Goal: Information Seeking & Learning: Check status

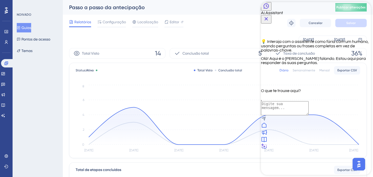
click at [267, 150] on icon at bounding box center [264, 146] width 6 height 6
click at [268, 9] on icon "Back Button" at bounding box center [266, 6] width 6 height 6
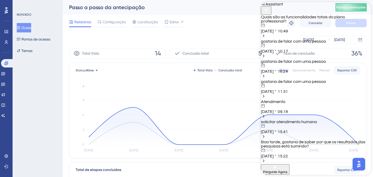
click at [319, 53] on div "[DATE] 10.17" at bounding box center [316, 48] width 110 height 10
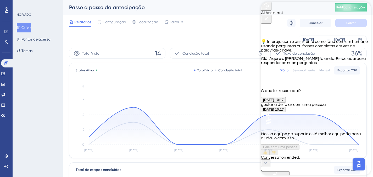
scroll to position [198, 0]
click at [272, 12] on div "Ai Assistant" at bounding box center [316, 12] width 110 height 21
click at [269, 9] on icon "Back Button" at bounding box center [266, 5] width 5 height 5
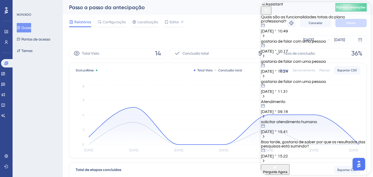
click at [290, 164] on button "Pergunte Agora" at bounding box center [275, 169] width 29 height 10
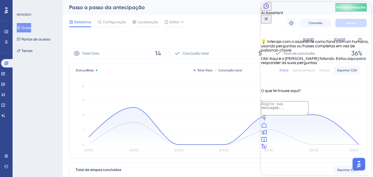
click at [309, 93] on div "💡 Interaja com o assistente como faria com um humano, usando perguntas ou frase…" at bounding box center [316, 58] width 110 height 69
click at [292, 93] on div "O que te trouxe aqui?" at bounding box center [316, 91] width 110 height 4
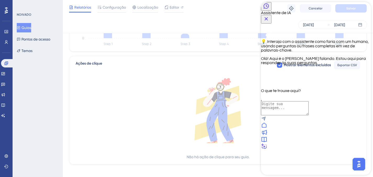
scroll to position [188, 0]
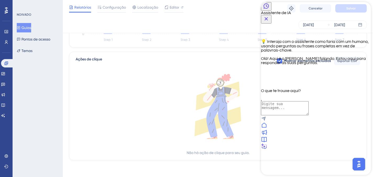
click at [290, 65] on p "Olá! Aqui é o [PERSON_NAME] falando. Estou aqui para responder às suas pergunta…" at bounding box center [316, 61] width 110 height 8
click at [290, 93] on font "O que te trouxe aqui?" at bounding box center [281, 91] width 40 height 4
click at [287, 93] on div "💡 Interaja com o assistente como faria com um humano, usando perguntas ou frase…" at bounding box center [316, 58] width 110 height 69
click at [309, 151] on div "Assistente de IA 💡 Interaja com o assistente como faria com um humano, usando p…" at bounding box center [316, 76] width 110 height 148
click at [269, 16] on icon "Botão Fechar" at bounding box center [266, 19] width 6 height 6
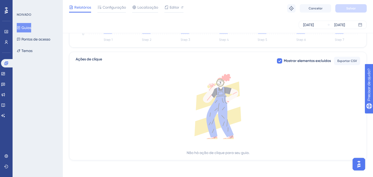
scroll to position [144, 0]
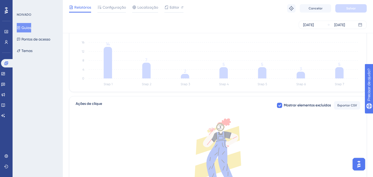
click at [26, 27] on font "Guias" at bounding box center [26, 28] width 10 height 4
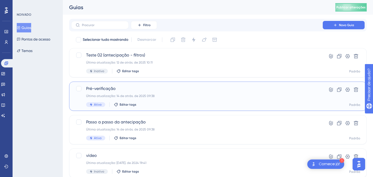
click at [183, 99] on div "Pré-verificação Última atualização: 14 de atrás. de 2025 09:38 Ativo Editar tags" at bounding box center [197, 96] width 222 height 21
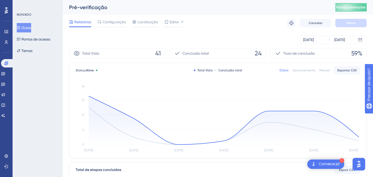
click at [170, 15] on div "Relatórios Configuração Localização Editor Solução de problemas Cancelar Salvar" at bounding box center [218, 23] width 298 height 17
click at [175, 23] on font "Editor" at bounding box center [175, 22] width 10 height 4
click at [314, 38] on font "[DATE]" at bounding box center [308, 40] width 11 height 4
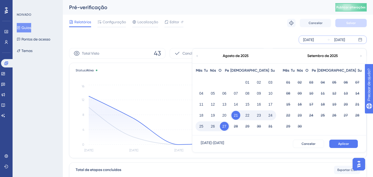
click at [246, 78] on div "01" at bounding box center [248, 82] width 12 height 10
click at [248, 80] on font "01" at bounding box center [247, 82] width 4 height 6
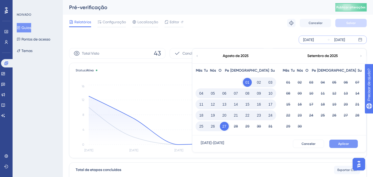
click at [346, 143] on font "Aplicar" at bounding box center [343, 144] width 11 height 4
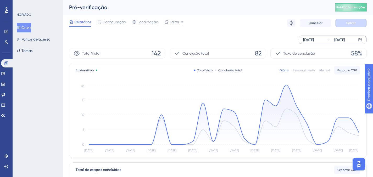
click at [31, 31] on button "Guias" at bounding box center [24, 27] width 14 height 9
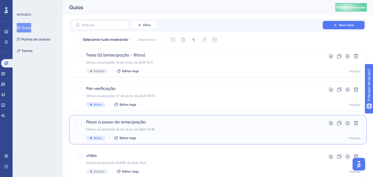
click at [187, 127] on div "Passo a passo da antecipação Última atualização: 14 de atrás. de 2025 09:38 Ati…" at bounding box center [197, 129] width 222 height 21
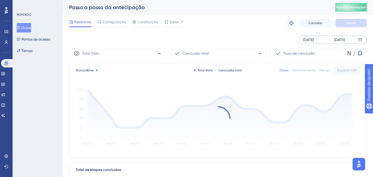
click at [336, 40] on div "[DATE]" at bounding box center [339, 40] width 11 height 6
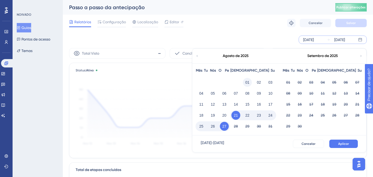
click at [250, 83] on button "01" at bounding box center [247, 82] width 9 height 9
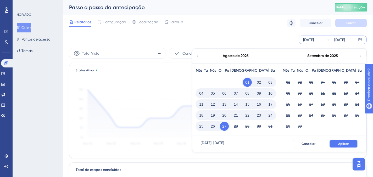
click at [339, 143] on font "Aplicar" at bounding box center [343, 144] width 11 height 4
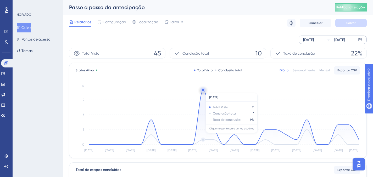
click at [203, 90] on circle at bounding box center [203, 90] width 2 height 2
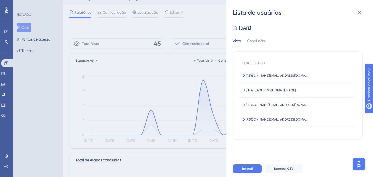
scroll to position [10, 0]
click at [360, 13] on icon at bounding box center [359, 12] width 6 height 6
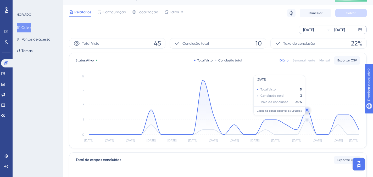
click at [308, 110] on circle at bounding box center [307, 110] width 2 height 2
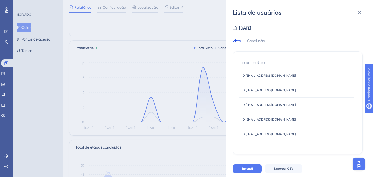
scroll to position [17, 0]
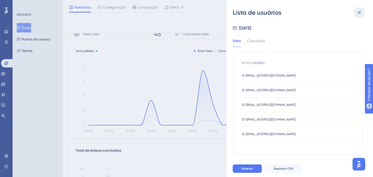
click at [361, 12] on icon at bounding box center [359, 12] width 6 height 6
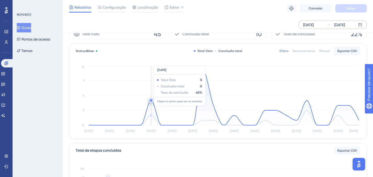
click at [151, 100] on circle at bounding box center [151, 100] width 2 height 2
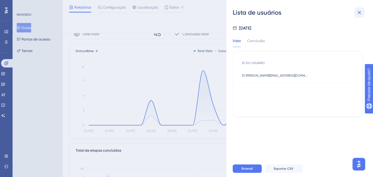
click at [358, 14] on icon at bounding box center [359, 12] width 6 height 6
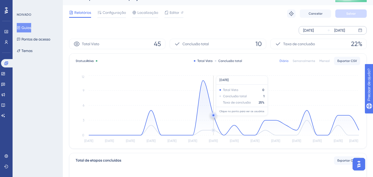
scroll to position [5, 0]
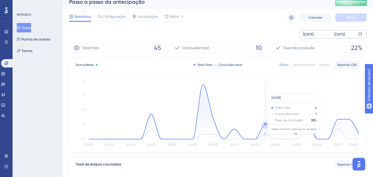
click at [267, 136] on icon at bounding box center [224, 112] width 270 height 55
click at [266, 133] on icon at bounding box center [224, 112] width 270 height 55
click at [266, 134] on icon at bounding box center [224, 112] width 270 height 55
click at [264, 124] on circle at bounding box center [265, 124] width 2 height 2
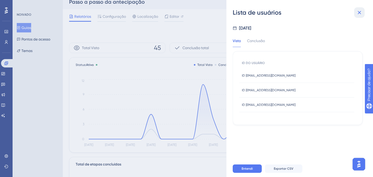
click at [360, 13] on icon at bounding box center [359, 12] width 6 height 6
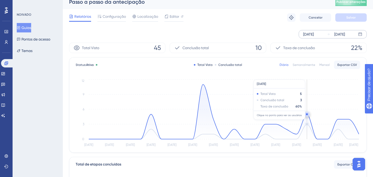
click at [307, 116] on circle at bounding box center [307, 114] width 4 height 4
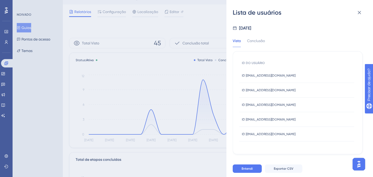
scroll to position [10, 0]
click at [254, 44] on div "Conclusão" at bounding box center [256, 42] width 18 height 9
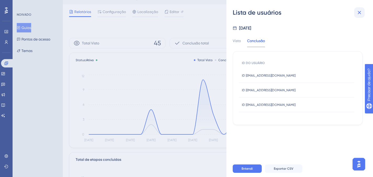
click at [359, 14] on icon at bounding box center [359, 12] width 6 height 6
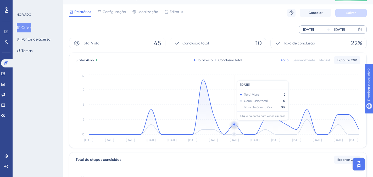
click at [235, 124] on circle at bounding box center [234, 125] width 2 height 2
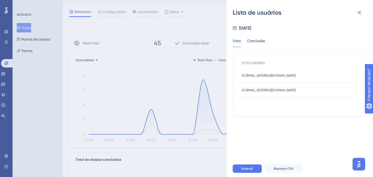
click at [258, 41] on font "Conclusão" at bounding box center [256, 41] width 18 height 4
